Goal: Check status: Check status

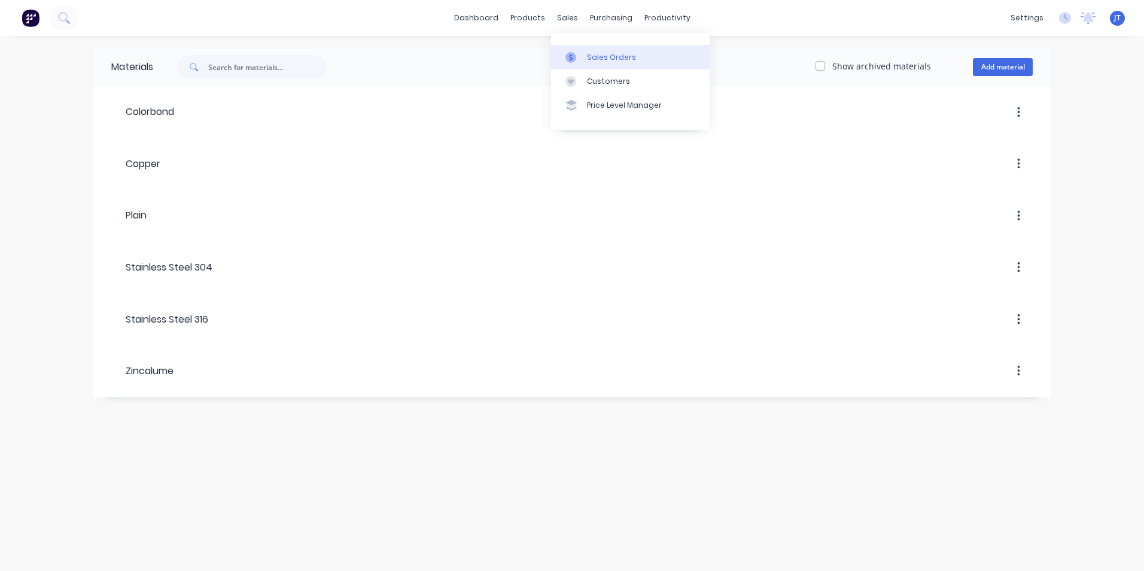
click at [591, 54] on div "Sales Orders" at bounding box center [611, 57] width 49 height 11
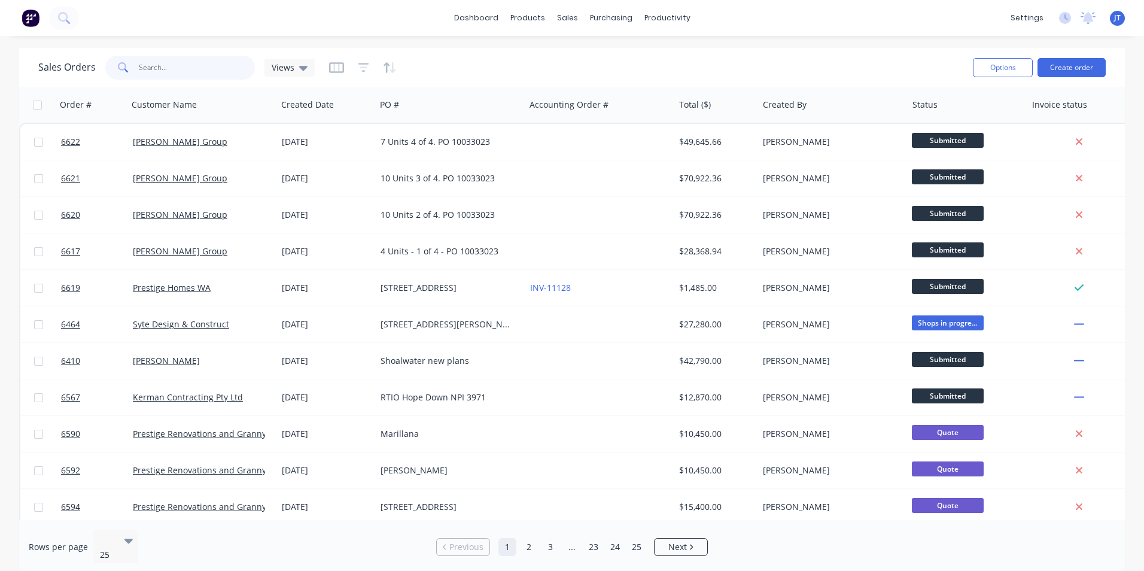
click at [200, 68] on input "text" at bounding box center [197, 68] width 117 height 24
type input "c"
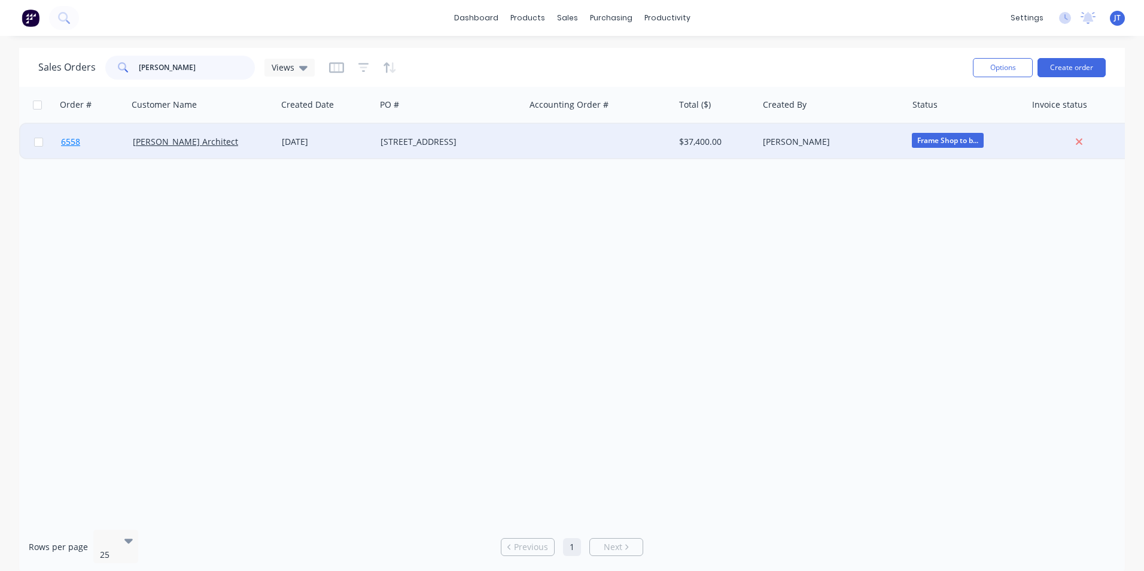
type input "[PERSON_NAME]"
click at [72, 141] on span "6558" at bounding box center [70, 142] width 19 height 12
